Goal: Obtain resource: Obtain resource

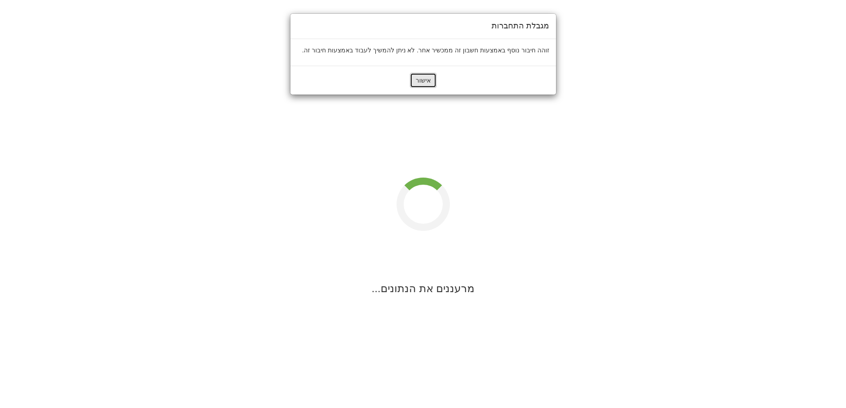
click at [420, 79] on button "אישור" at bounding box center [423, 80] width 27 height 15
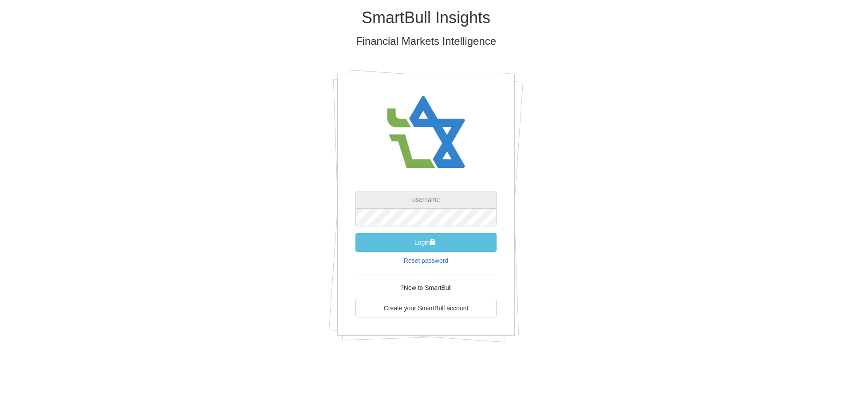
type input "[EMAIL_ADDRESS][DOMAIN_NAME]"
click at [356, 233] on button "Login" at bounding box center [426, 242] width 141 height 19
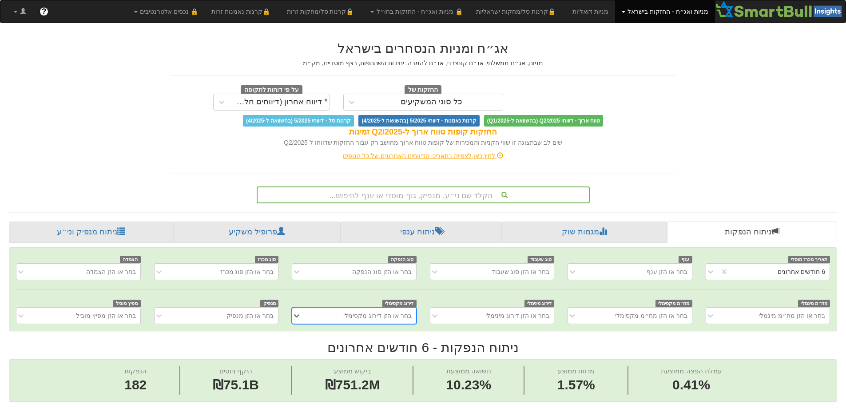
scroll to position [0, 1618]
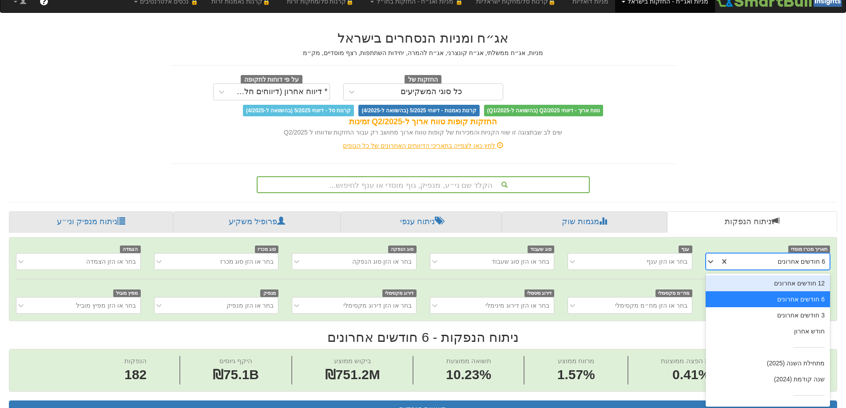
click at [709, 272] on div "תאריך מכרז מוסדי option 12 חודשים אחרונים focused, 1 of 9. 9 results available.…" at bounding box center [422, 278] width 827 height 83
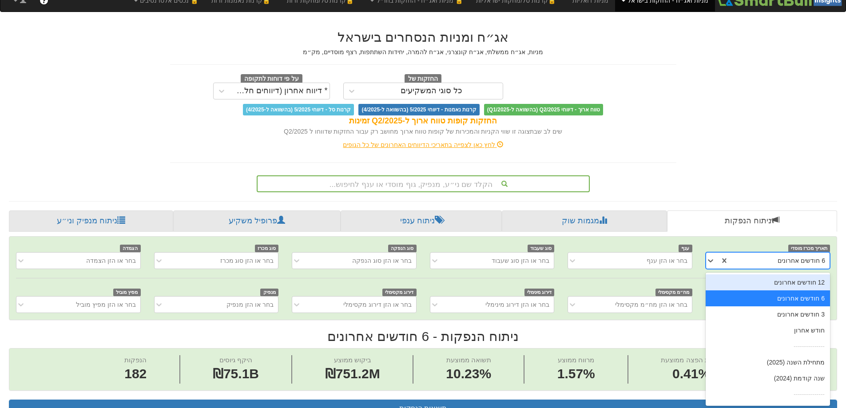
scroll to position [12, 0]
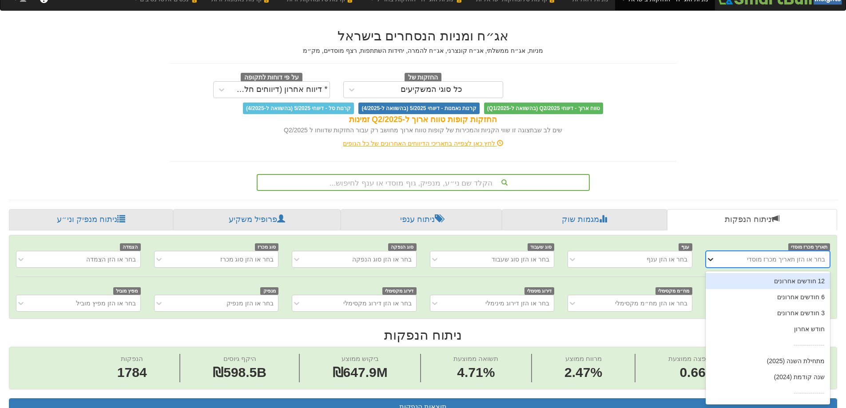
click at [710, 259] on icon at bounding box center [710, 259] width 9 height 9
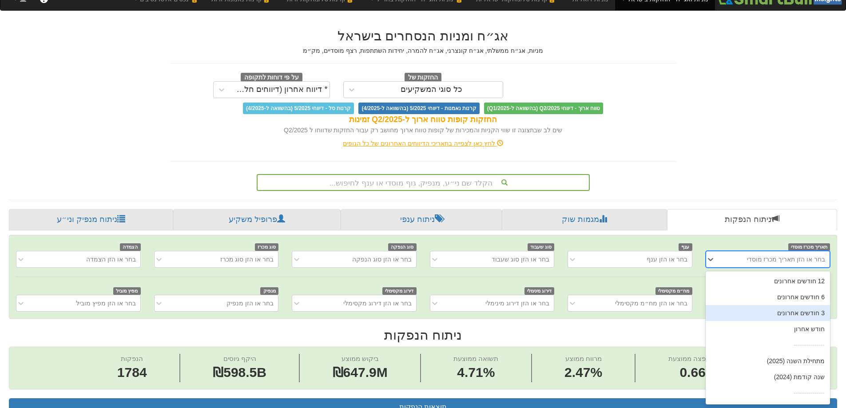
scroll to position [14, 0]
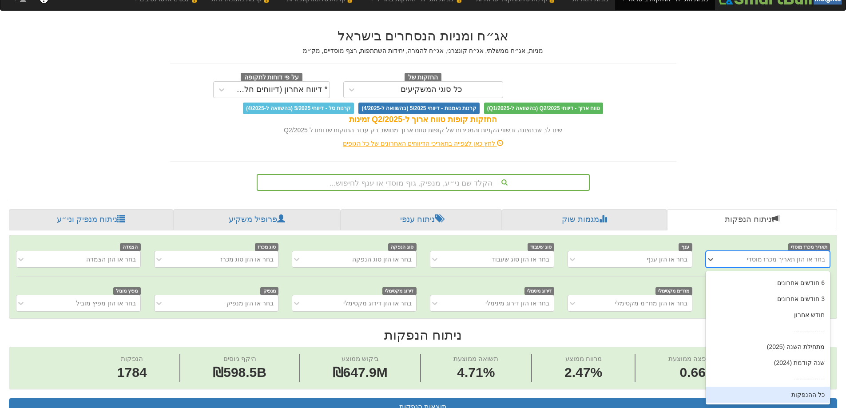
click at [807, 396] on div "כל ההנפקות" at bounding box center [767, 395] width 124 height 16
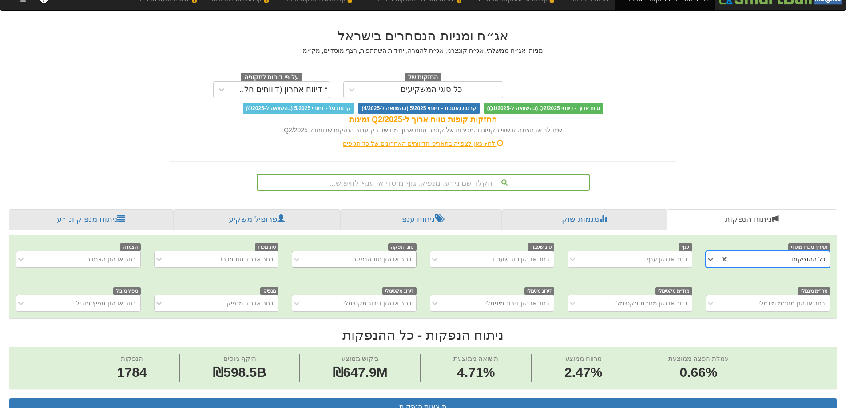
click at [352, 259] on div "בחר או הזן סוג הנפקה" at bounding box center [361, 259] width 110 height 14
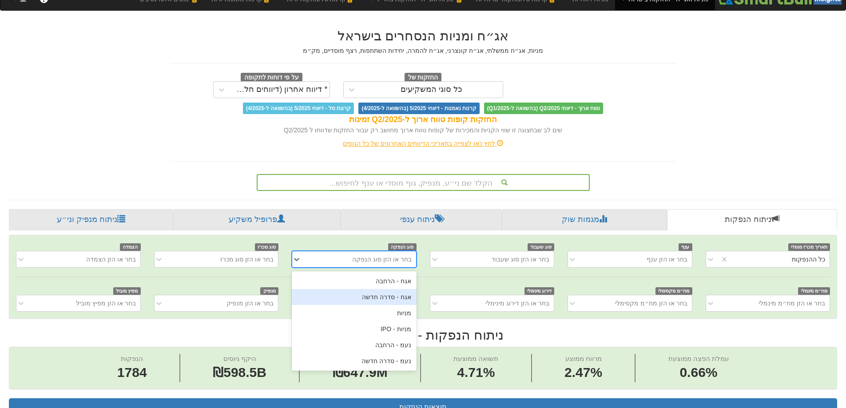
click at [383, 298] on div "אגח - סדרה חדשה" at bounding box center [354, 297] width 124 height 16
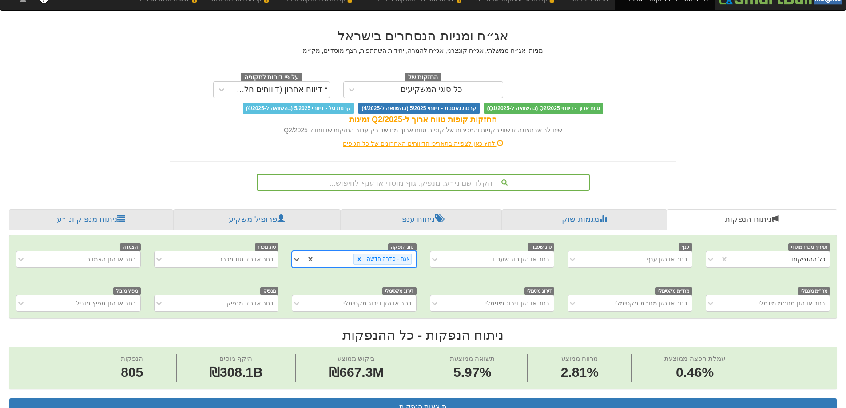
click at [319, 259] on div "אגח - סדרה חדשה" at bounding box center [365, 259] width 101 height 15
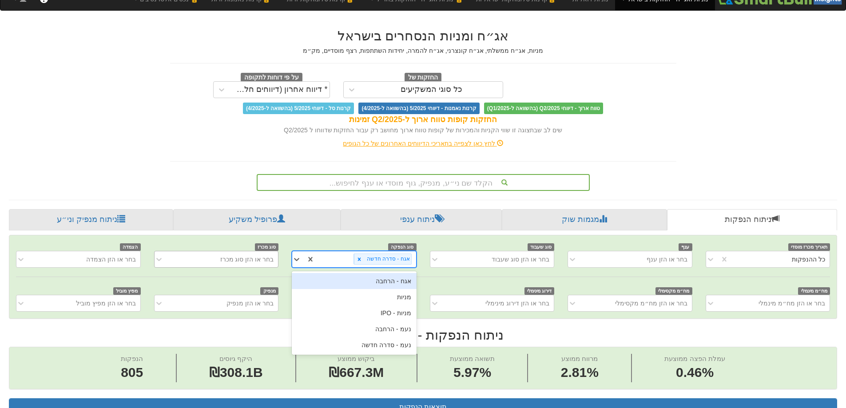
click at [208, 262] on div "בחר או הזן סוג מכרז" at bounding box center [223, 259] width 110 height 14
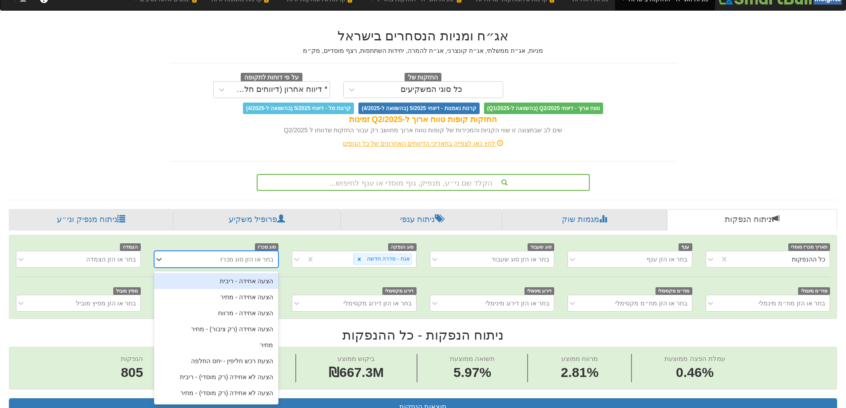
click at [236, 285] on div "הצעה אחידה - ריבית" at bounding box center [216, 281] width 124 height 16
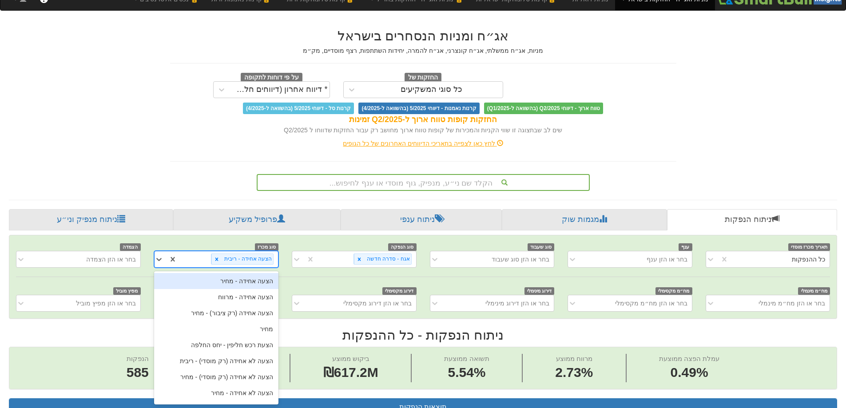
click at [200, 257] on div "הצעה אחידה - ריבית" at bounding box center [227, 259] width 101 height 15
click at [217, 282] on div "הצעה אחידה - מחיר" at bounding box center [216, 281] width 124 height 16
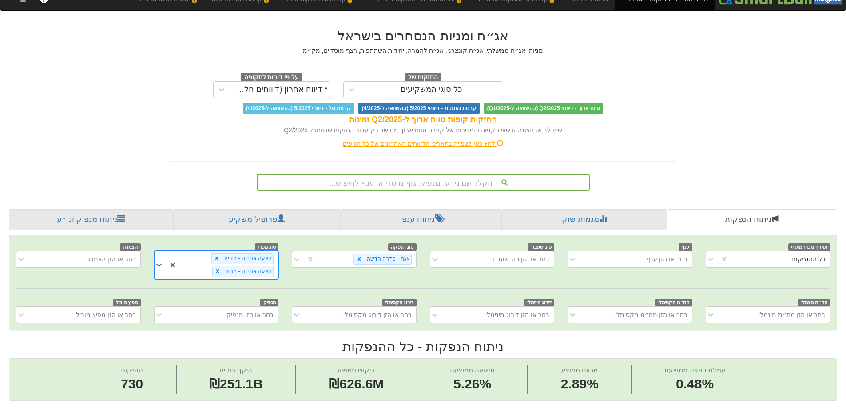
click at [206, 269] on div "הצעה אחידה - ריבית הצעה אחידה - מחיר" at bounding box center [216, 265] width 124 height 28
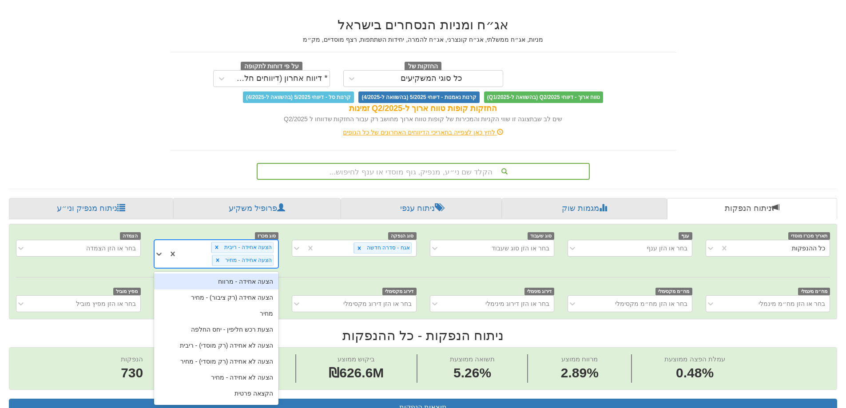
scroll to position [24, 0]
click at [219, 282] on div "הצעה אחידה - מרווח" at bounding box center [216, 281] width 124 height 16
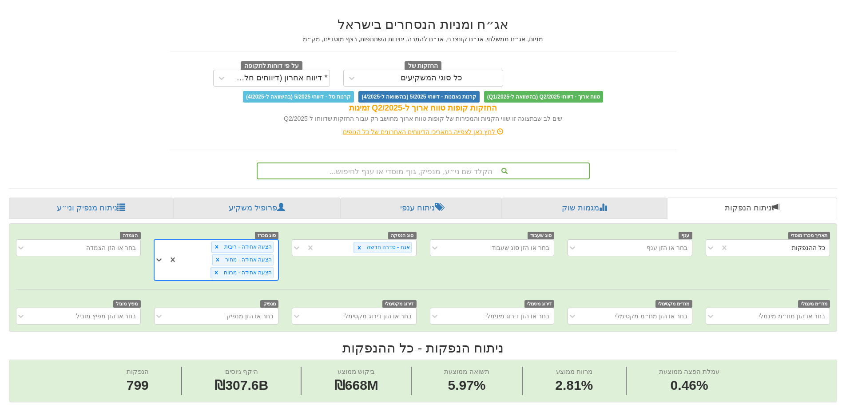
click at [198, 270] on div "תאריך מכרז מוסדי כל ההנפקות ענף בחר או הזן ענף סוג שעבוד בחר או הזן סוג שעבוד ס…" at bounding box center [422, 277] width 827 height 107
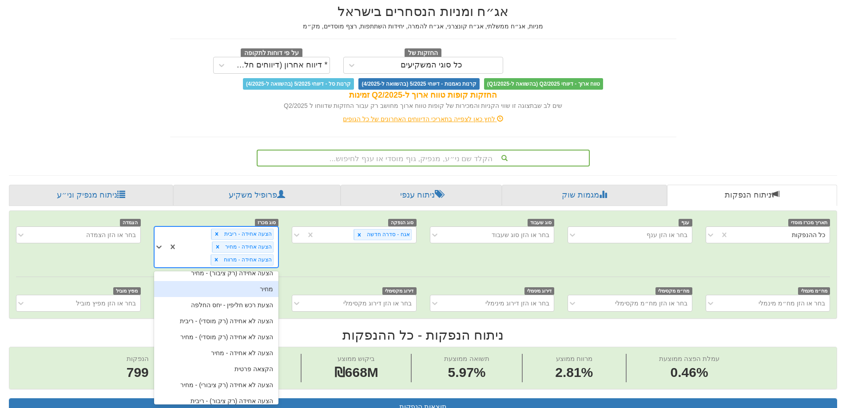
scroll to position [14, 0]
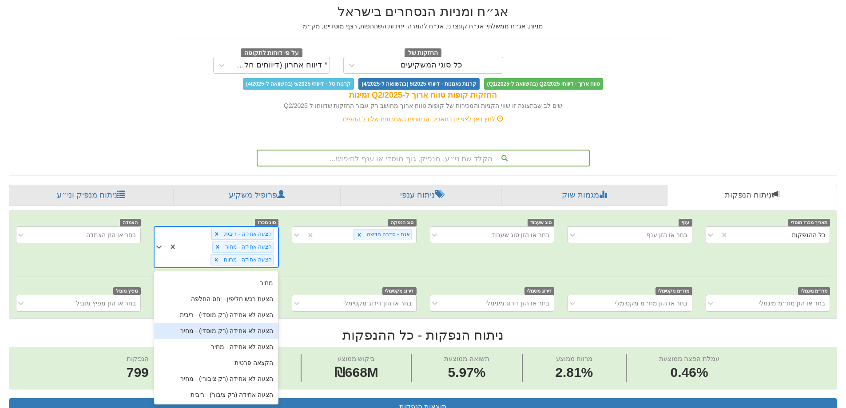
click at [167, 217] on div "סוג מכרז option הצעה אחידה - מרווח, selected. option הצעה לא אחידה (רק מוסדי) -…" at bounding box center [216, 242] width 138 height 50
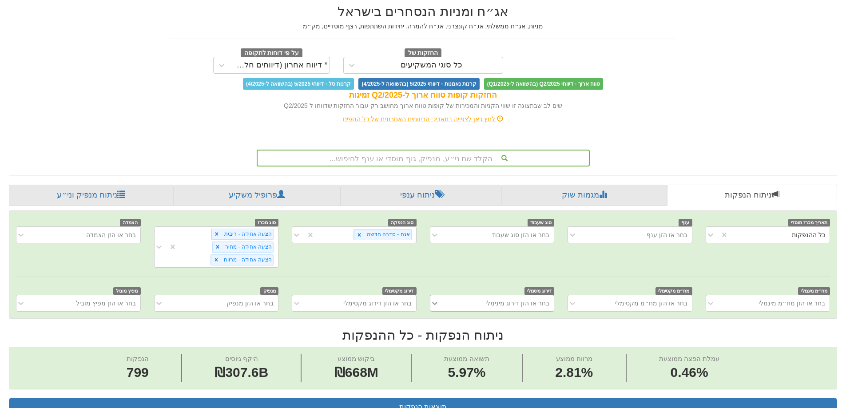
click at [435, 304] on div "בחר או הזן דירוג מינימלי" at bounding box center [492, 303] width 124 height 17
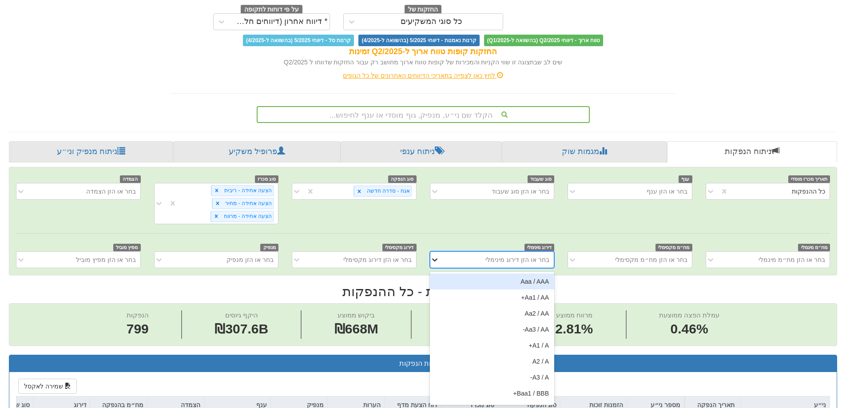
scroll to position [81, 0]
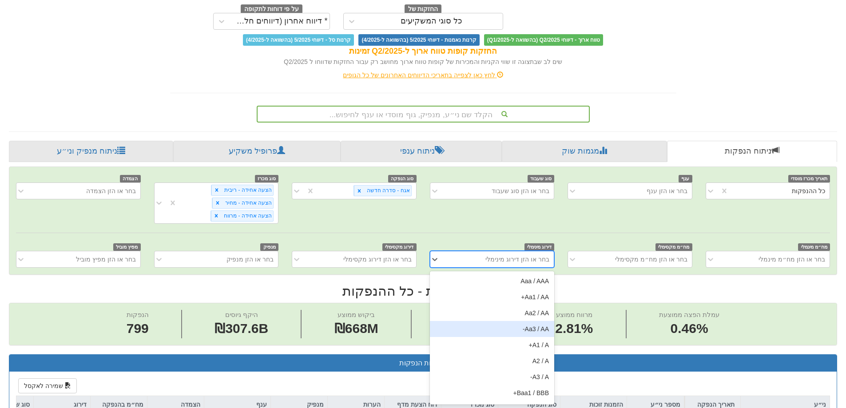
click at [490, 332] on div "Aa3 / AA-" at bounding box center [492, 329] width 124 height 16
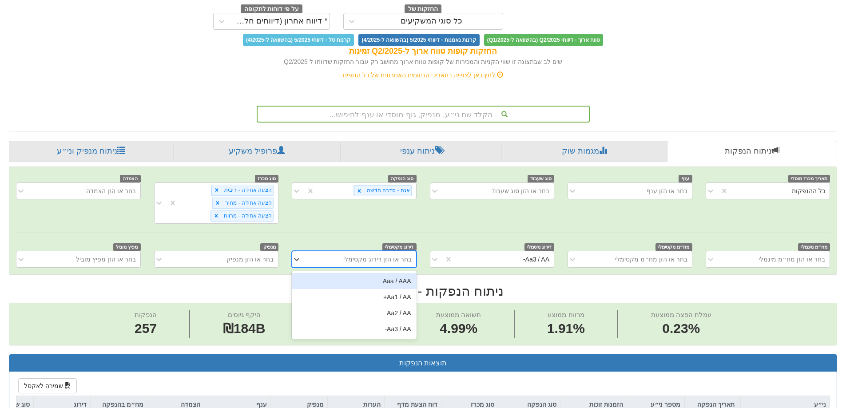
click at [368, 259] on div "בחר או הזן דירוג מקסימלי" at bounding box center [377, 259] width 68 height 9
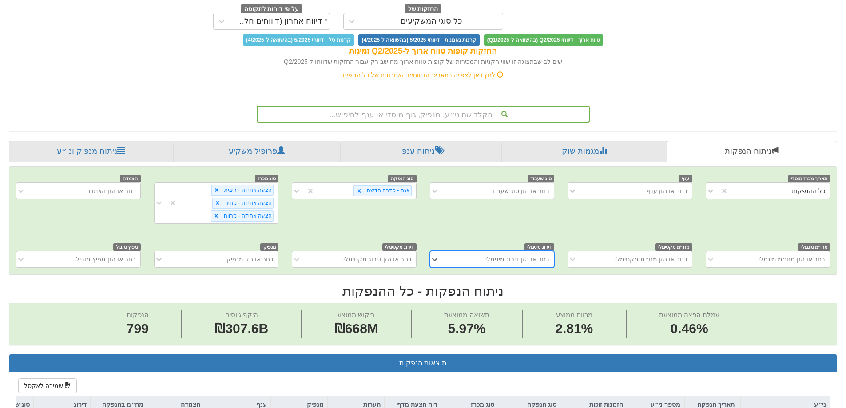
click at [494, 260] on div "בחר או הזן דירוג מינימלי" at bounding box center [517, 259] width 64 height 9
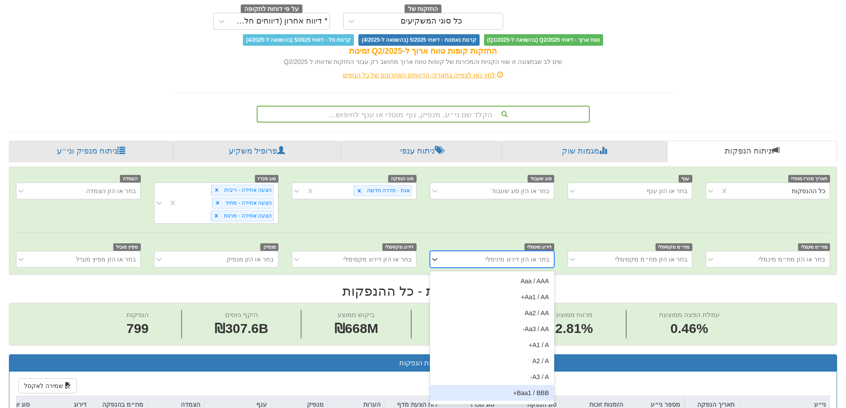
click at [501, 393] on div "Baa1 / BBB+" at bounding box center [492, 393] width 124 height 16
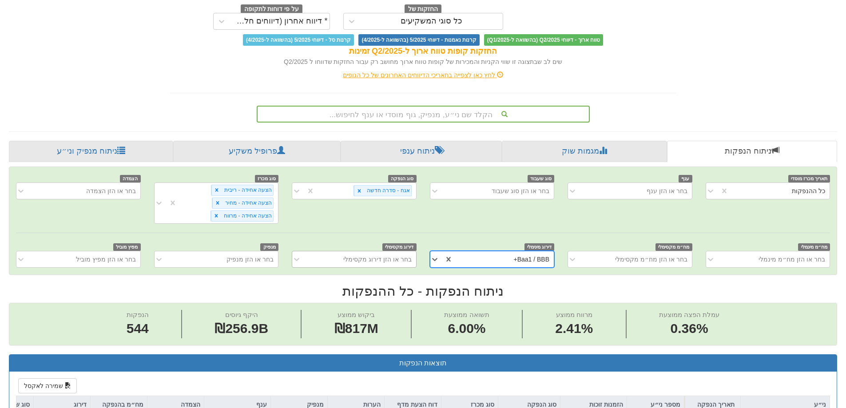
click at [368, 257] on div "בחר או הזן דירוג מקסימלי" at bounding box center [377, 259] width 68 height 9
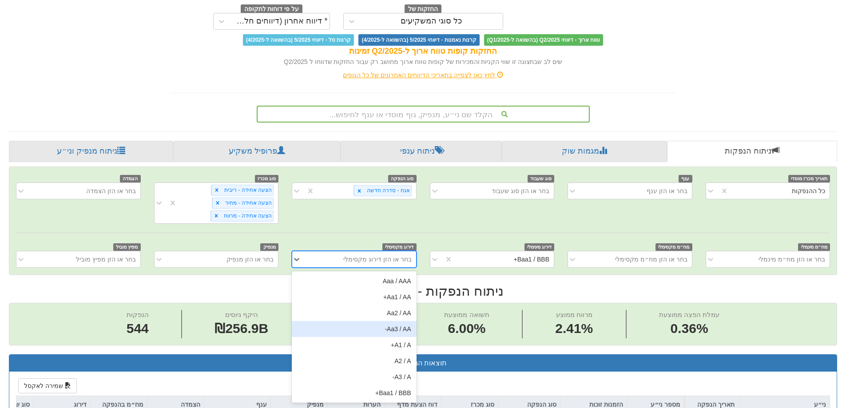
click at [387, 327] on div "Aa3 / AA-" at bounding box center [354, 329] width 124 height 16
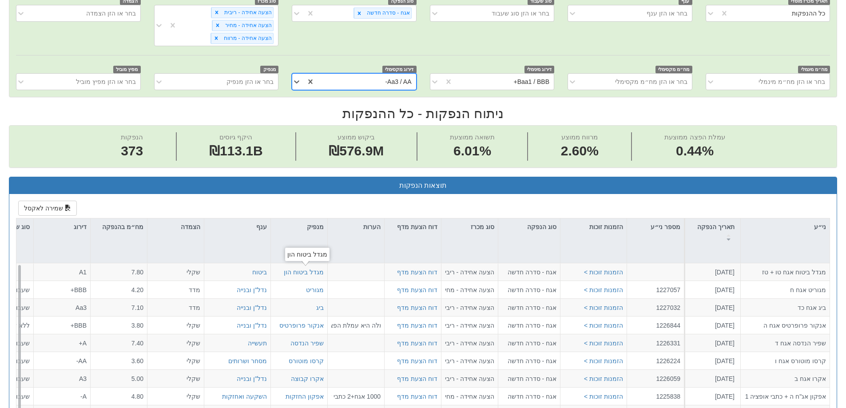
scroll to position [32, 1618]
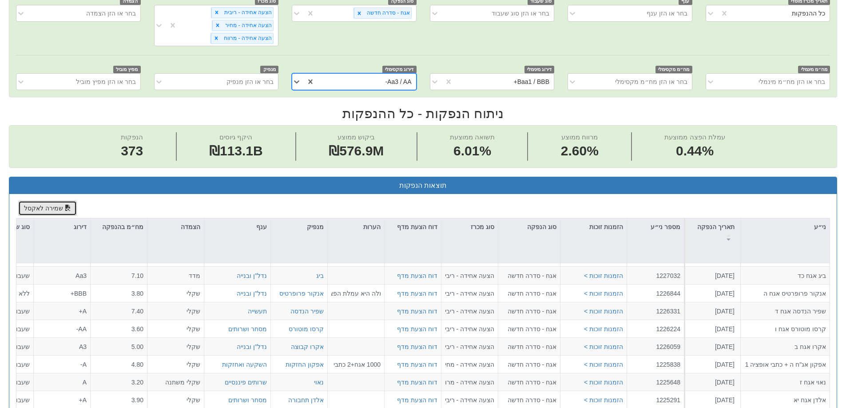
click at [42, 207] on button "שמירה לאקסל" at bounding box center [47, 208] width 59 height 15
